Goal: Transaction & Acquisition: Purchase product/service

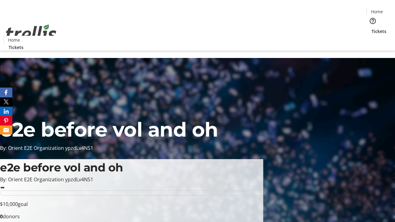
click at [371, 28] on span "Tickets" at bounding box center [378, 31] width 15 height 6
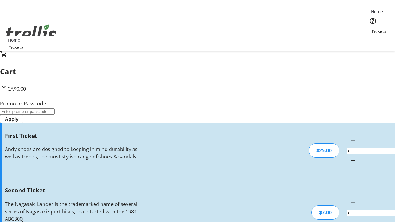
click at [349, 157] on mat-icon "Increment by one" at bounding box center [352, 160] width 7 height 7
type input "1"
click at [349, 219] on mat-icon "Increment by one" at bounding box center [352, 222] width 7 height 7
type input "2"
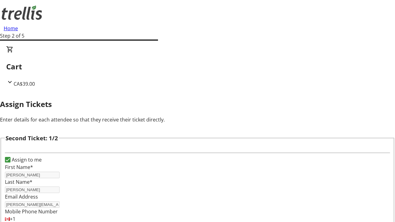
type input "[PERSON_NAME]"
type input "[PERSON_NAME][EMAIL_ADDRESS][DOMAIN_NAME]"
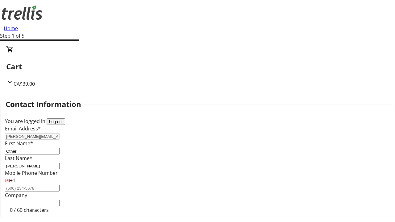
type input "Other"
type input "Name"
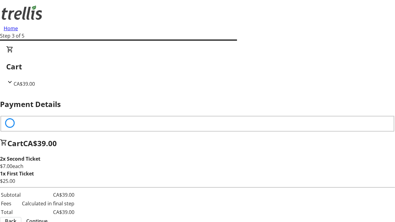
click at [48, 217] on span "Continue" at bounding box center [36, 220] width 21 height 7
